Goal: Task Accomplishment & Management: Complete application form

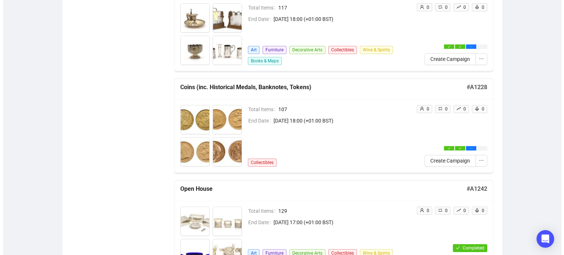
scroll to position [385, 0]
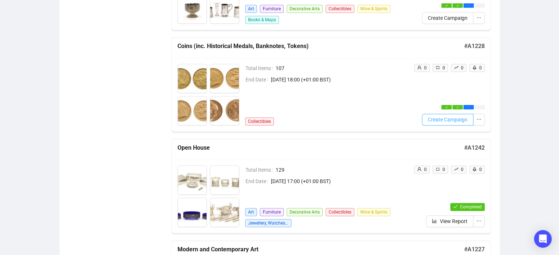
click at [448, 119] on span "Create Campaign" at bounding box center [448, 120] width 40 height 8
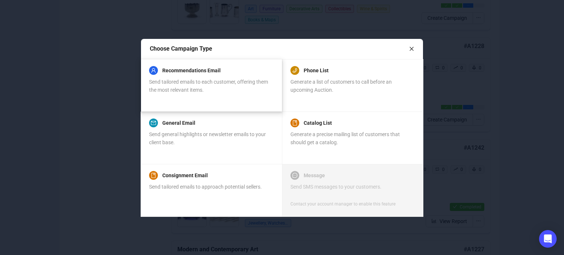
click at [188, 100] on div "Recommendations Email Send tailored emails to each customer, offering them the …" at bounding box center [211, 85] width 124 height 35
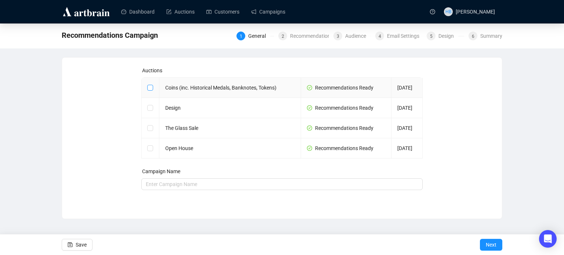
click at [150, 87] on input "checkbox" at bounding box center [149, 87] width 5 height 5
checkbox input "true"
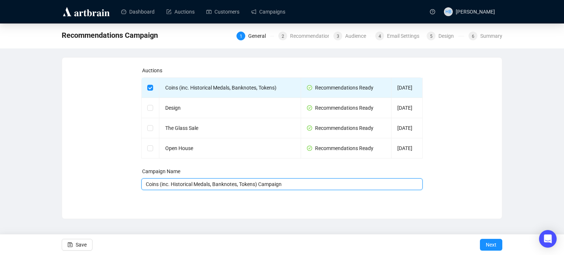
click at [300, 186] on input "Coins (inc. Historical Medals, Banknotes, Tokens) Campaign" at bounding box center [282, 185] width 282 height 12
type input "Coins (inc. Historical Medals, Banknotes, Tokens) Campaign - [DATE]"
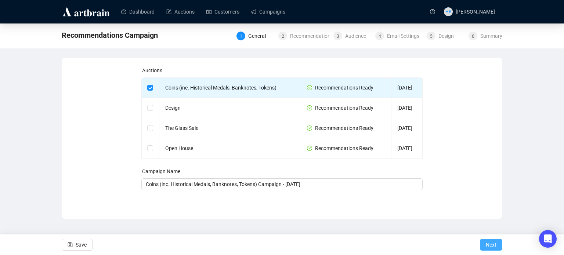
click at [497, 246] on button "Next" at bounding box center [491, 245] width 22 height 12
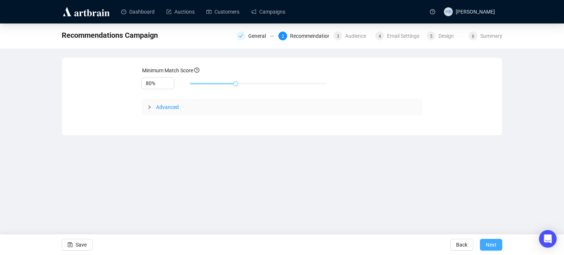
click at [490, 242] on span "Next" at bounding box center [491, 245] width 11 height 21
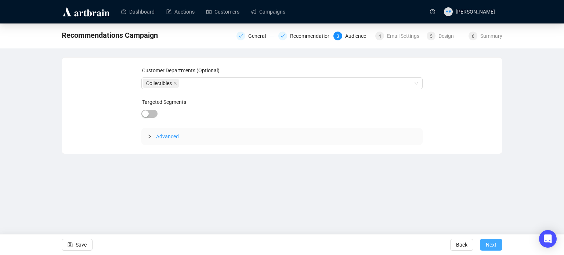
click at [488, 244] on span "Next" at bounding box center [491, 245] width 11 height 21
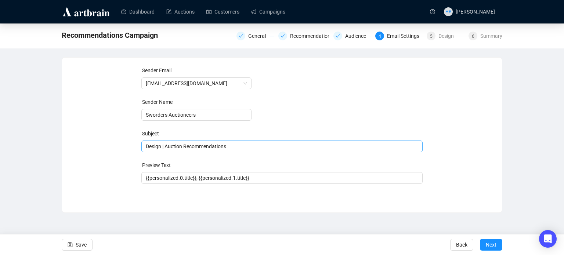
click at [148, 146] on span "Design | Auction Recommendations" at bounding box center [282, 147] width 282 height 6
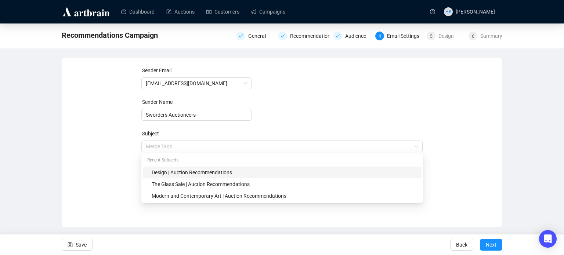
click at [148, 146] on input "search" at bounding box center [279, 146] width 266 height 11
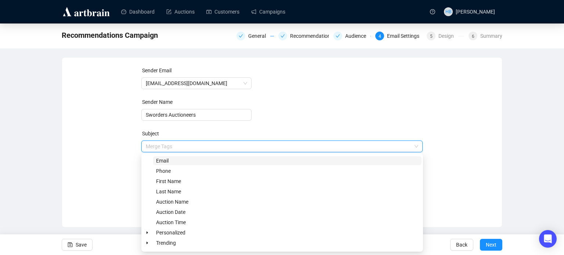
click at [122, 157] on div "Sender Email info@sworder.co.uk Sender Name Sworders Auctioneers Subject Merge …" at bounding box center [282, 137] width 423 height 141
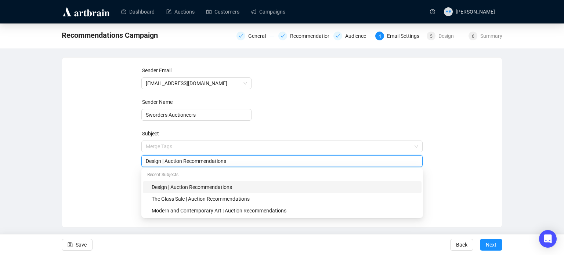
click at [158, 160] on input "Design | Auction Recommendations" at bounding box center [282, 161] width 273 height 8
paste input "Coins (inc. Historical Medals, Banknotes, Tokens)"
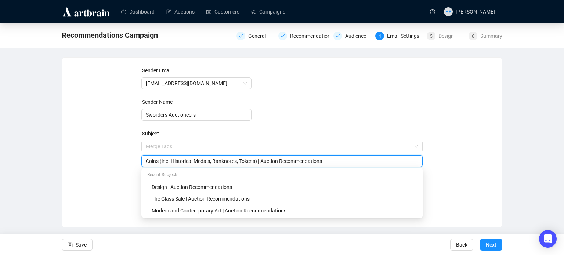
type input "Coins (inc. Historical Medals, Banknotes, Tokens) | Auction Recommendations"
click at [122, 169] on div "Sender Email info@sworder.co.uk Sender Name Sworders Auctioneers Subject Merge …" at bounding box center [282, 137] width 423 height 141
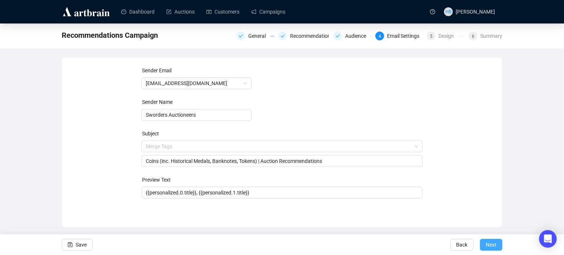
click at [486, 248] on span "Next" at bounding box center [491, 245] width 11 height 21
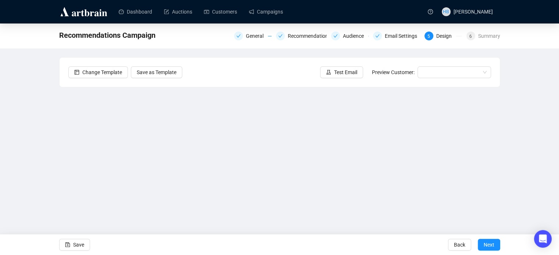
click at [535, 123] on div "Recommendations Campaign General Recommendations Audience Email Settings 5 Desi…" at bounding box center [279, 148] width 559 height 248
click at [73, 248] on span "Save" at bounding box center [78, 245] width 11 height 21
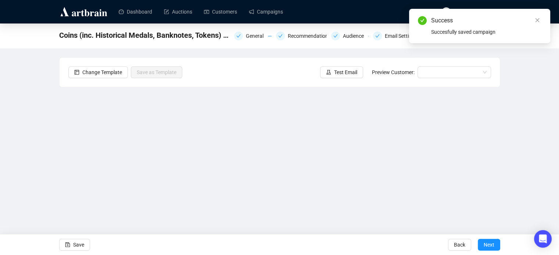
scroll to position [18, 0]
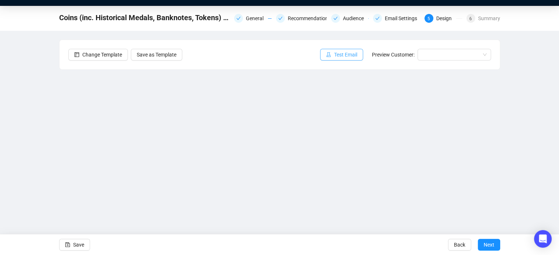
click at [348, 55] on span "Test Email" at bounding box center [345, 55] width 23 height 8
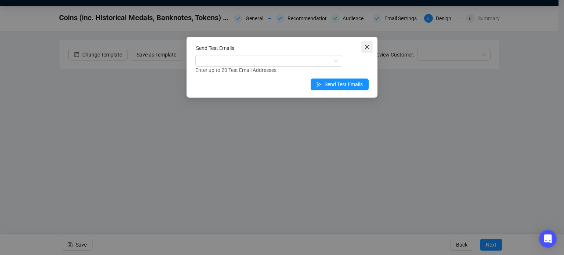
click at [366, 47] on icon "close" at bounding box center [368, 47] width 6 height 6
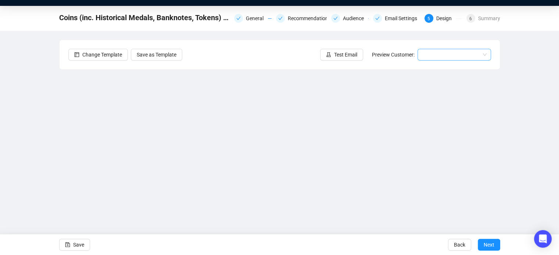
click at [428, 55] on input "search" at bounding box center [451, 54] width 58 height 11
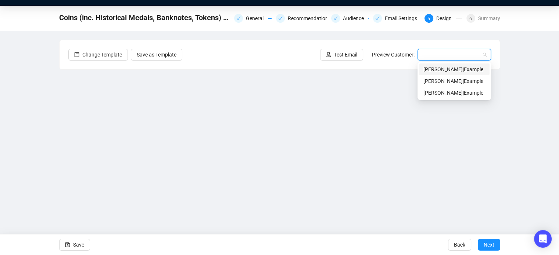
click at [434, 70] on div "Ann | Example" at bounding box center [454, 69] width 62 height 8
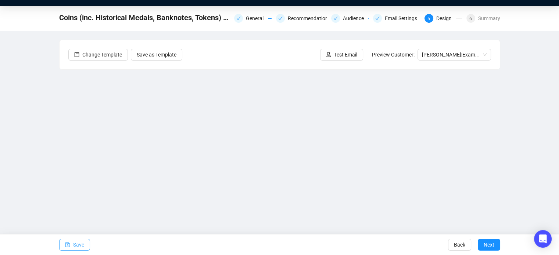
click at [73, 247] on span "Save" at bounding box center [78, 245] width 11 height 21
click at [532, 104] on div "Coins (inc. Historical Medals, Banknotes, Tokens) Campaign - October 2025 Gener…" at bounding box center [279, 130] width 559 height 248
click at [542, 105] on div "Coins (inc. Historical Medals, Banknotes, Tokens) Campaign - October 2025 Gener…" at bounding box center [279, 130] width 559 height 248
click at [345, 54] on span "Test Email" at bounding box center [345, 55] width 23 height 8
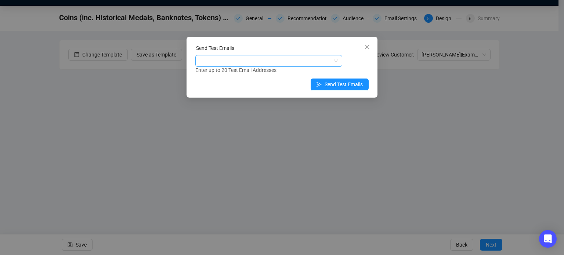
click at [269, 61] on div at bounding box center [265, 61] width 136 height 10
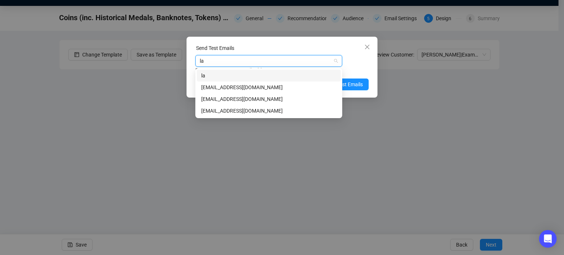
type input "lau"
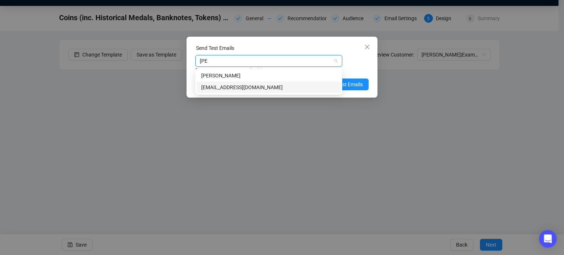
click at [262, 87] on div "laurenbrown@sworder.co.uk" at bounding box center [268, 87] width 135 height 8
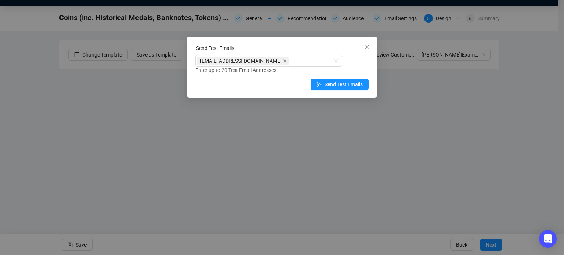
click at [373, 66] on div "Send Test Emails laurenbrown@sworder.co.uk Enter up to 20 Test Email Addresses …" at bounding box center [282, 67] width 191 height 61
click at [343, 86] on span "Send Test Emails" at bounding box center [344, 84] width 38 height 8
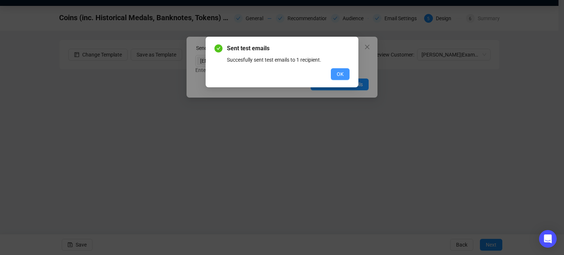
click at [335, 74] on button "OK" at bounding box center [340, 74] width 19 height 12
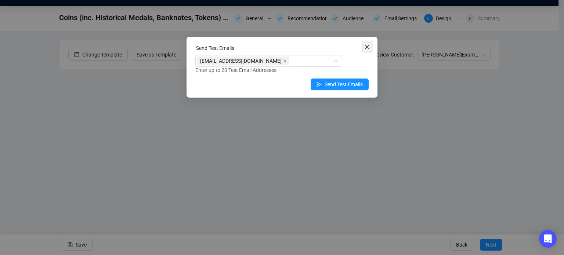
click at [370, 44] on icon "close" at bounding box center [368, 47] width 6 height 6
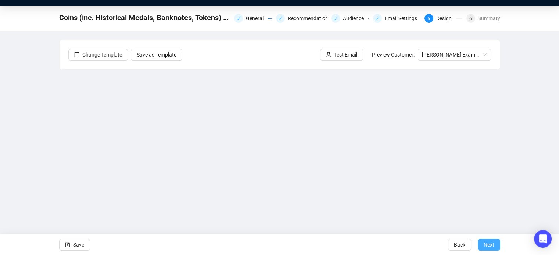
click at [491, 239] on span "Next" at bounding box center [489, 245] width 11 height 21
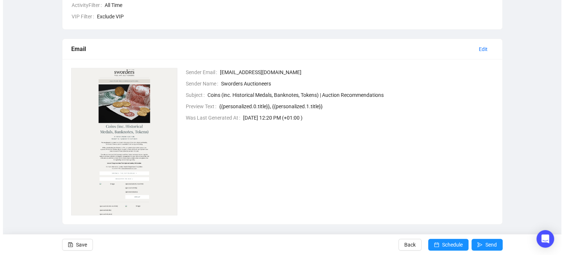
scroll to position [247, 0]
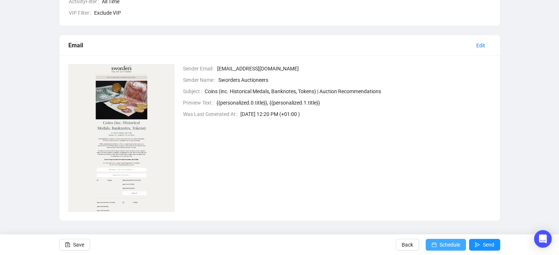
click at [448, 243] on span "Schedule" at bounding box center [449, 245] width 21 height 21
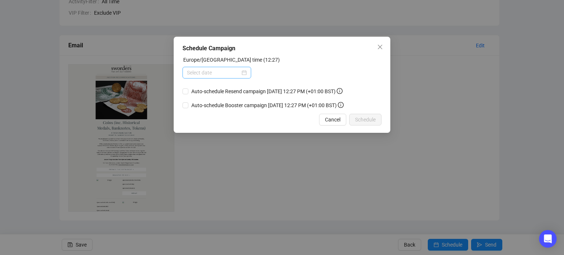
click at [243, 71] on div at bounding box center [217, 73] width 60 height 8
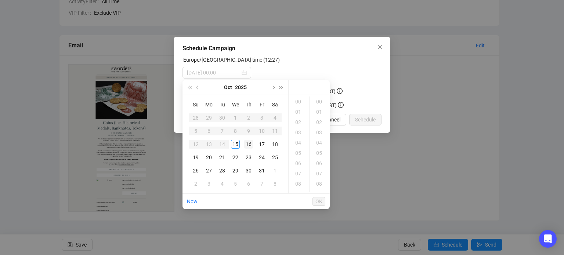
click at [250, 145] on div "16" at bounding box center [248, 144] width 9 height 9
click at [300, 143] on div "11" at bounding box center [299, 144] width 18 height 10
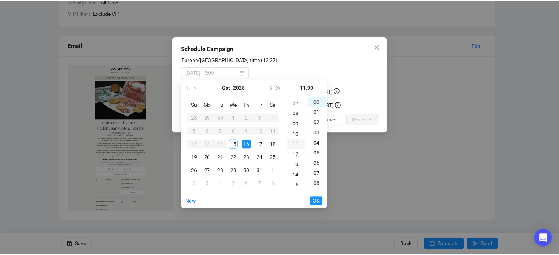
scroll to position [113, 0]
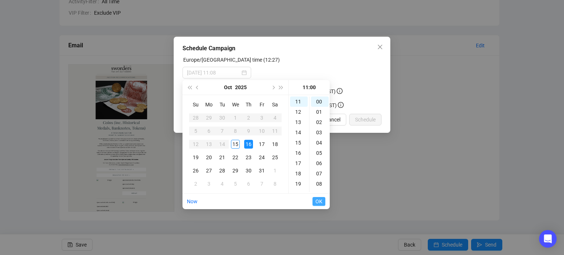
type input "2025-10-16 11:00"
click at [320, 202] on span "OK" at bounding box center [319, 202] width 7 height 14
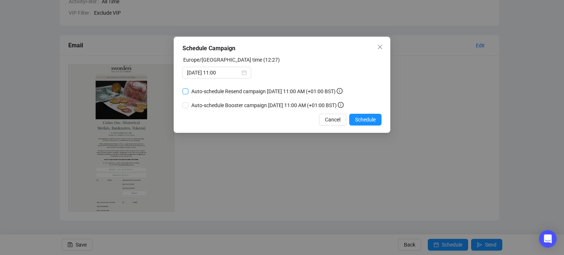
click at [208, 91] on span "Auto-schedule Resend campaign October 18, 2025 11:00 AM (+01:00 BST)" at bounding box center [267, 91] width 157 height 8
click at [189, 91] on input "Auto-schedule Resend campaign October 18, 2025 11:00 AM (+01:00 BST)" at bounding box center [186, 92] width 6 height 6
checkbox input "true"
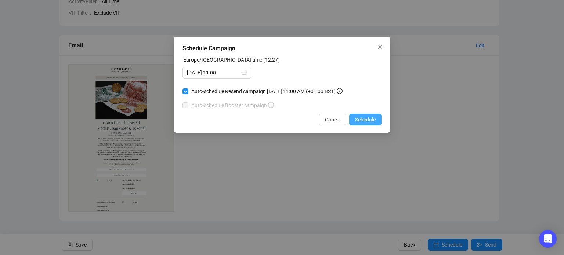
click at [364, 120] on span "Schedule" at bounding box center [365, 120] width 21 height 8
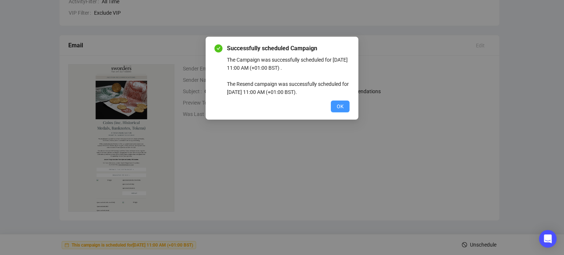
click at [339, 105] on span "OK" at bounding box center [340, 107] width 7 height 8
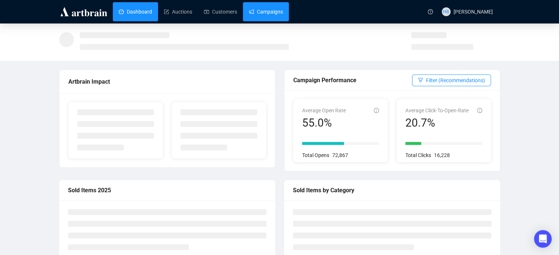
click at [252, 16] on link "Campaigns" at bounding box center [266, 11] width 34 height 19
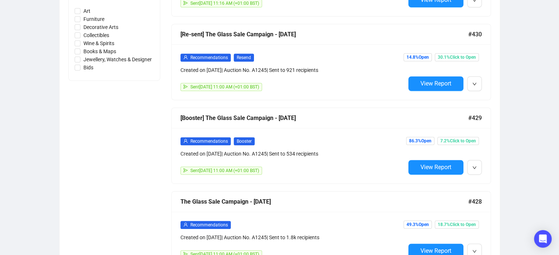
scroll to position [482, 0]
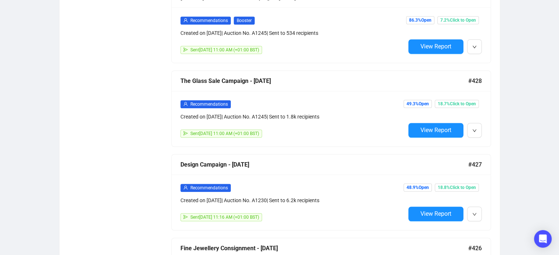
click at [370, 104] on div "Recommendations" at bounding box center [292, 104] width 225 height 8
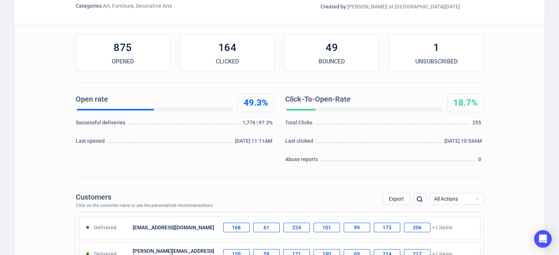
scroll to position [87, 0]
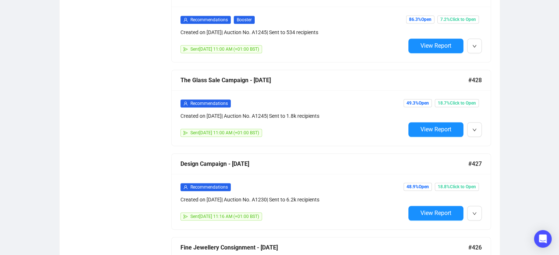
scroll to position [483, 0]
click at [469, 217] on button "button" at bounding box center [474, 213] width 15 height 15
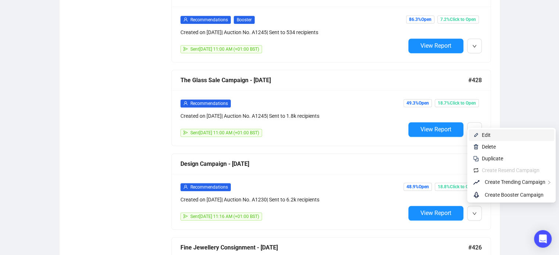
click at [484, 134] on span "Edit" at bounding box center [486, 135] width 9 height 6
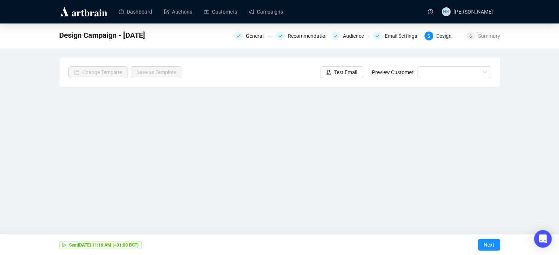
scroll to position [18, 0]
